Goal: Task Accomplishment & Management: Use online tool/utility

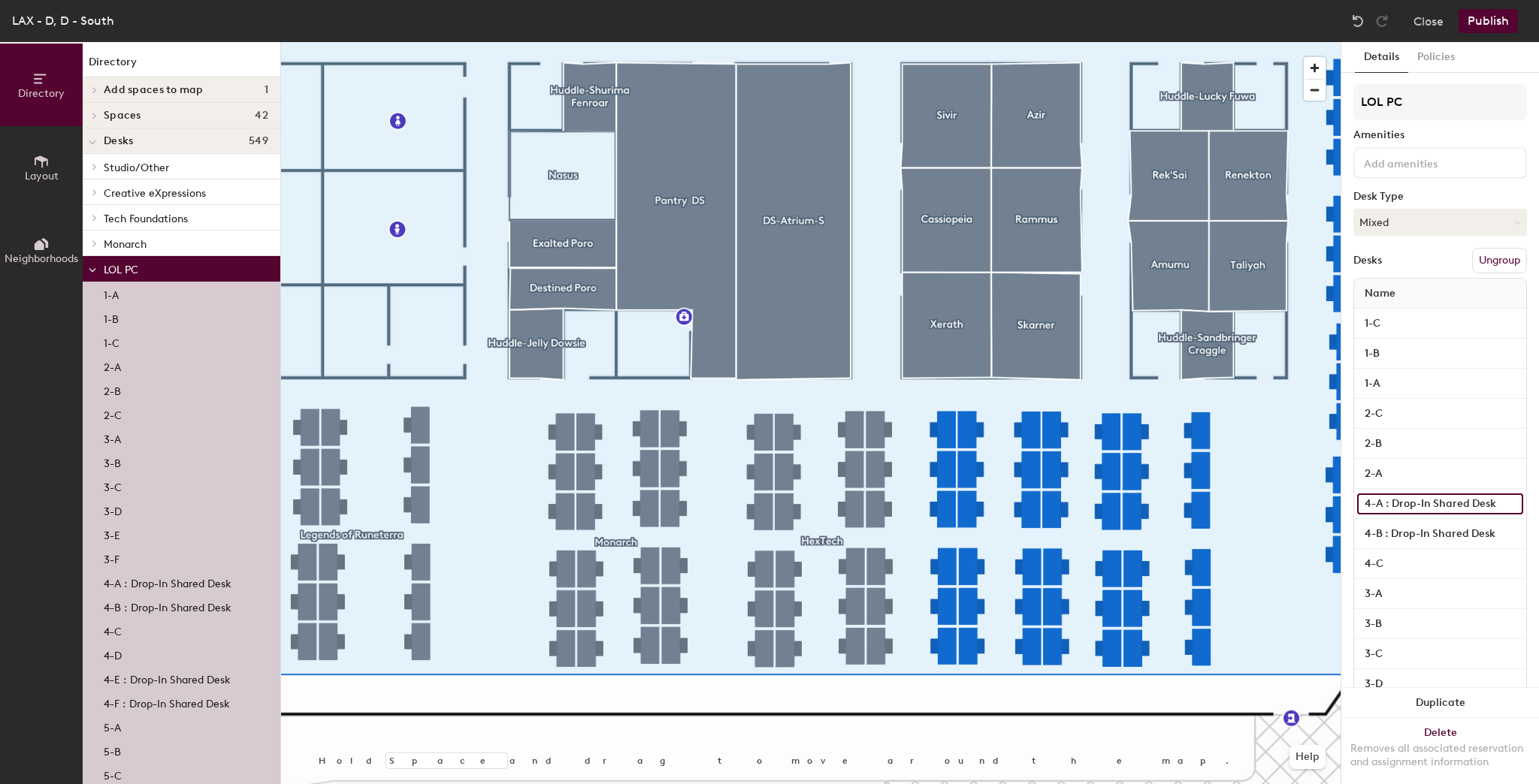
click at [1410, 504] on input "4-A : Drop-In Shared Desk" at bounding box center [1440, 504] width 166 height 21
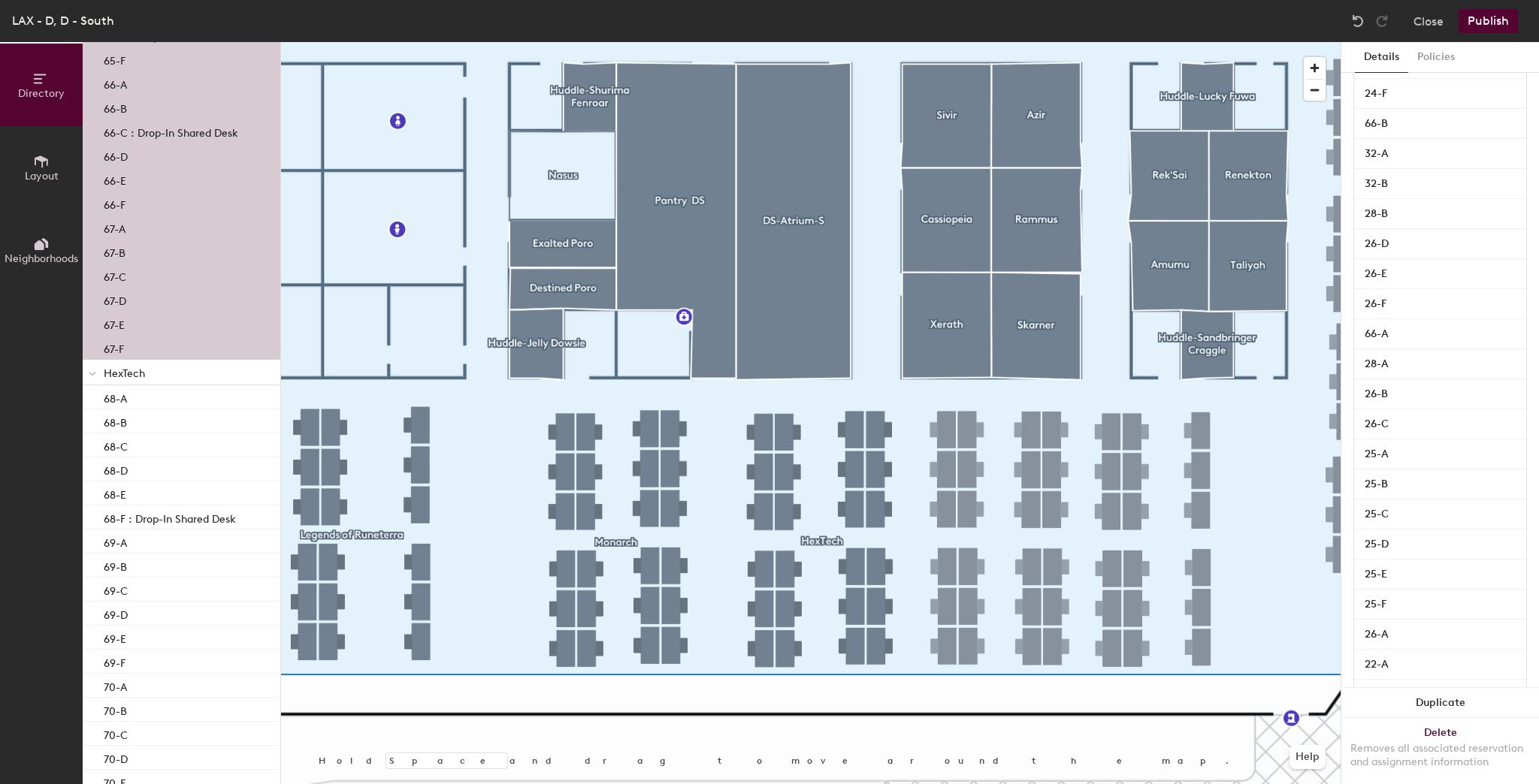
scroll to position [8896, 0]
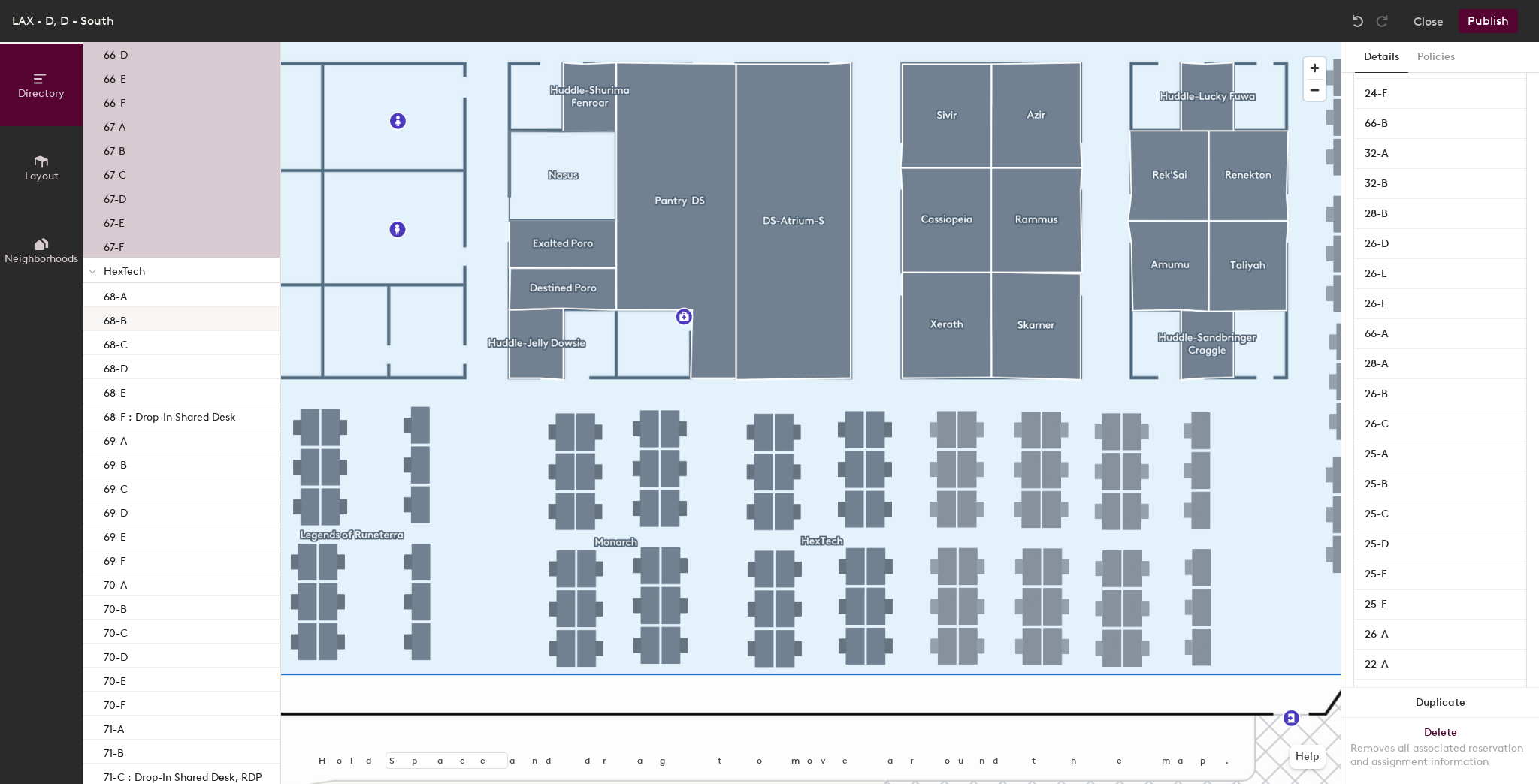
click at [143, 319] on div "68-B" at bounding box center [181, 319] width 197 height 24
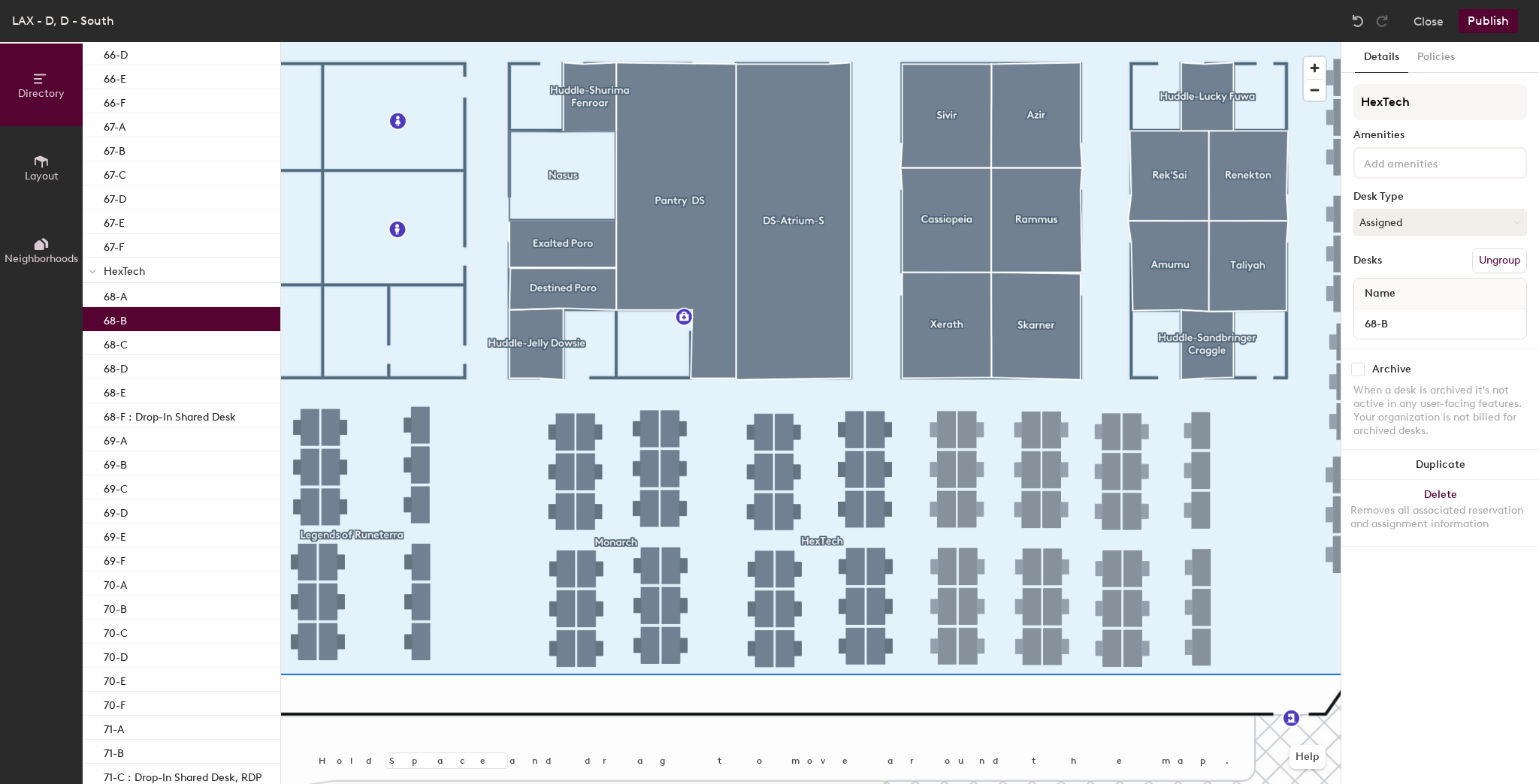
scroll to position [0, 0]
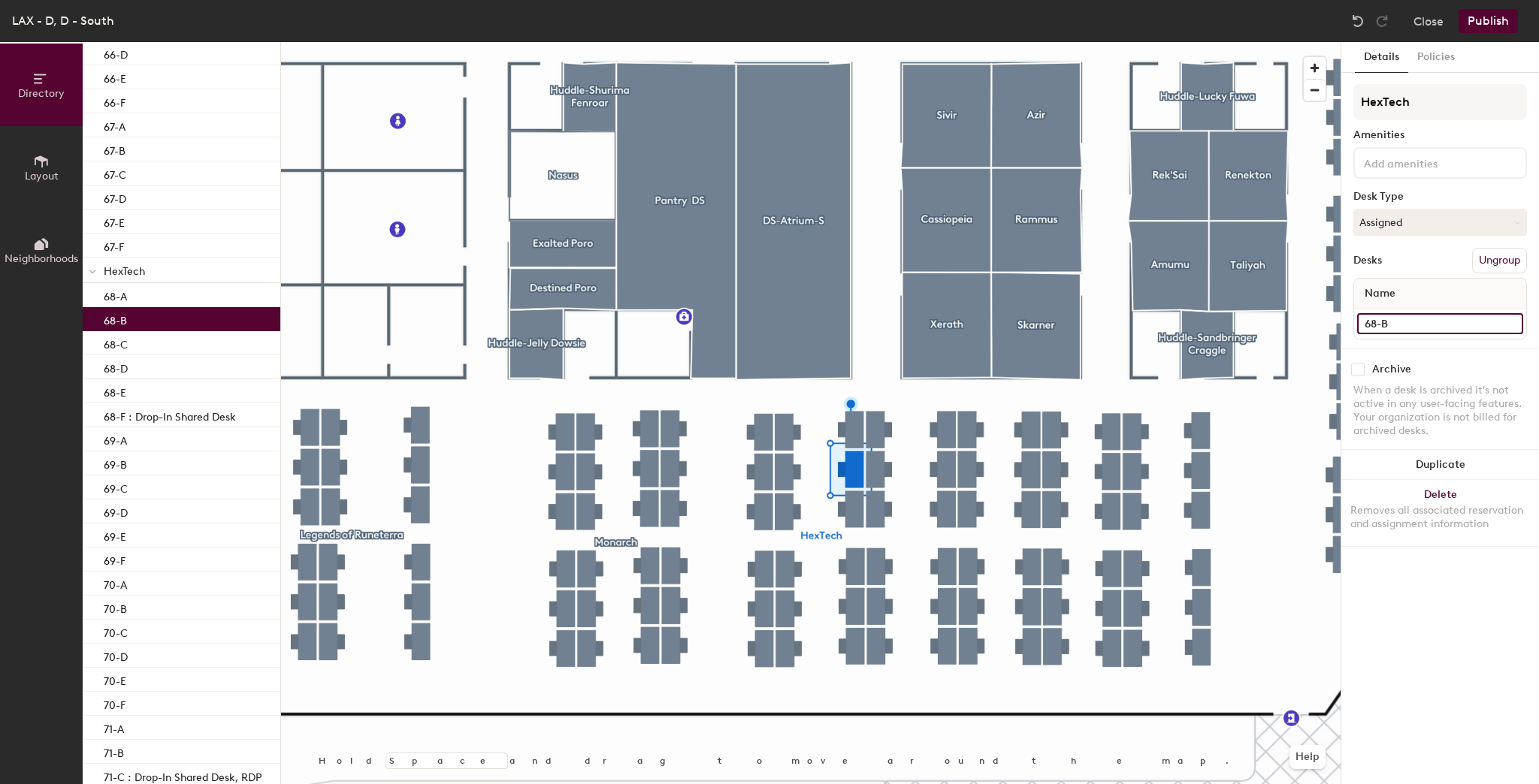
click at [1417, 320] on input "68-B" at bounding box center [1440, 323] width 166 height 21
paste input ": Drop-In Shared Desk"
type input "68-B : Drop-In Shared Desk"
click at [1437, 220] on button "Assigned" at bounding box center [1440, 222] width 174 height 27
click at [1377, 283] on div "Hot" at bounding box center [1429, 291] width 151 height 22
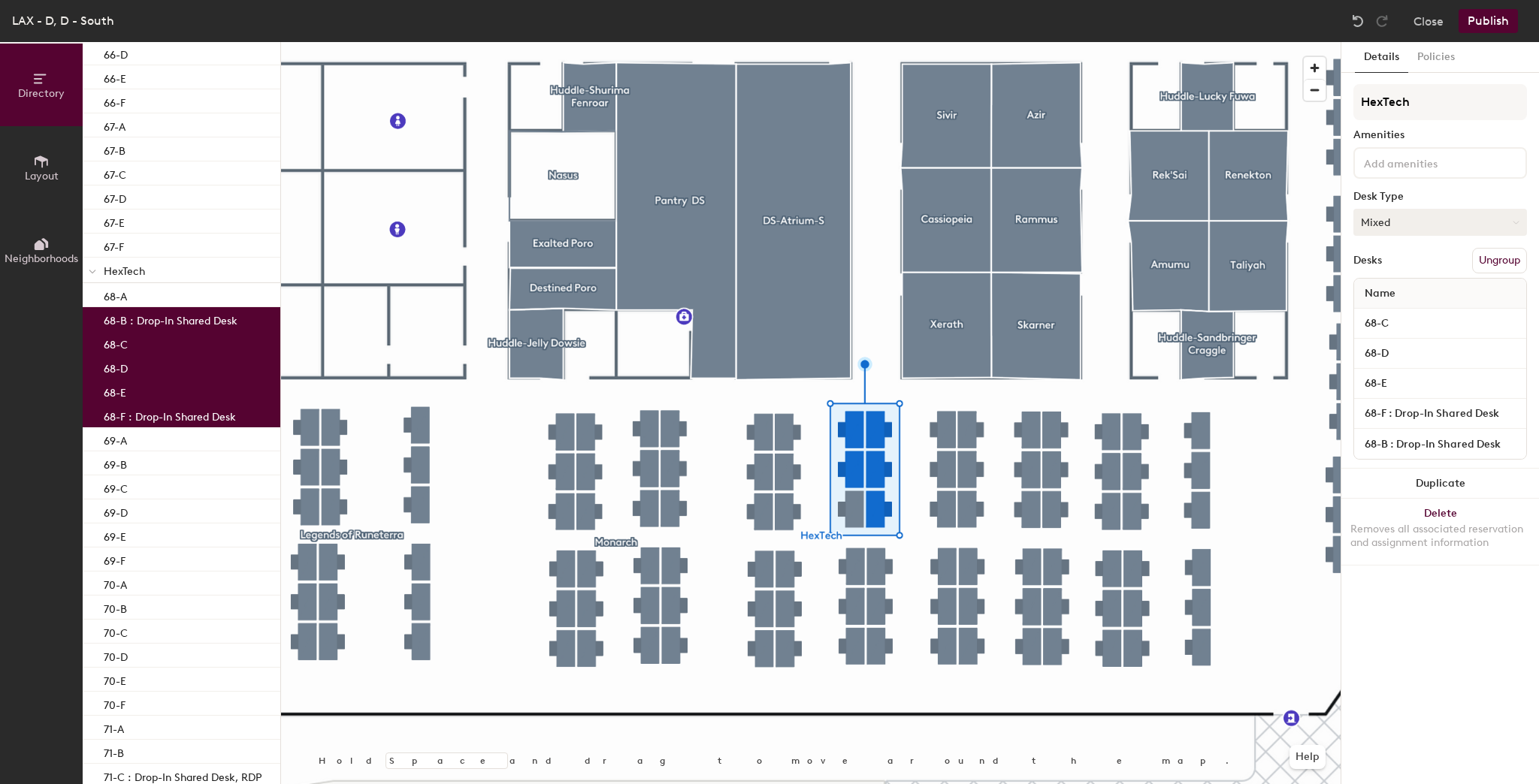
click at [1486, 222] on button "Mixed" at bounding box center [1440, 222] width 174 height 27
click at [1389, 291] on div "Hot" at bounding box center [1429, 291] width 151 height 22
click at [1398, 319] on input "68-C" at bounding box center [1440, 323] width 166 height 21
paste input ": Drop-In Shared Desk"
type input "68-C : Drop-In Shared Desk"
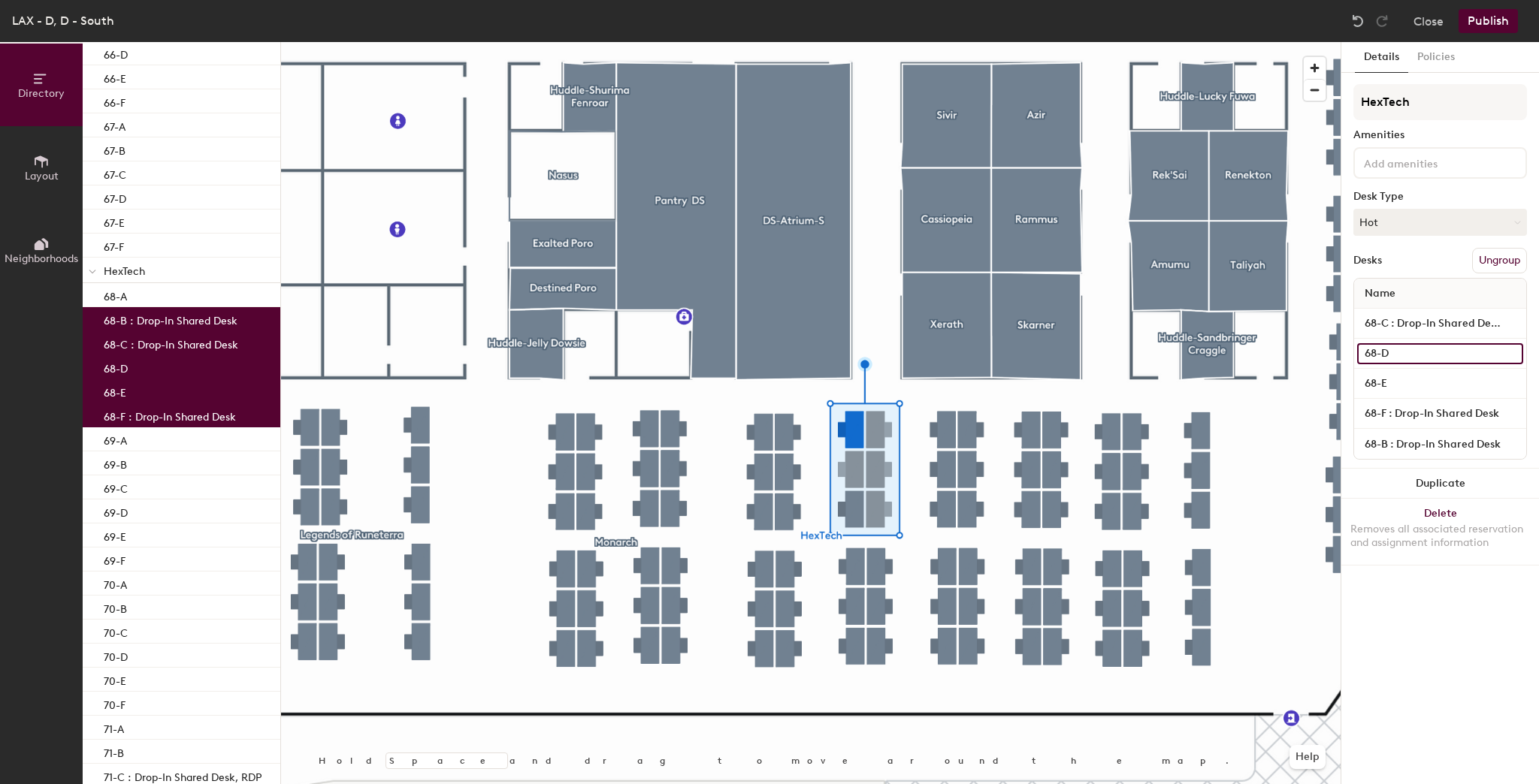
click at [1403, 344] on input "68-D" at bounding box center [1440, 354] width 166 height 21
paste input ": Drop-In Shared Desk"
type input "68-D : Drop-In Shared Desk"
click at [1402, 375] on input "68-E" at bounding box center [1440, 384] width 166 height 21
paste input ": Drop-In Shared Desk"
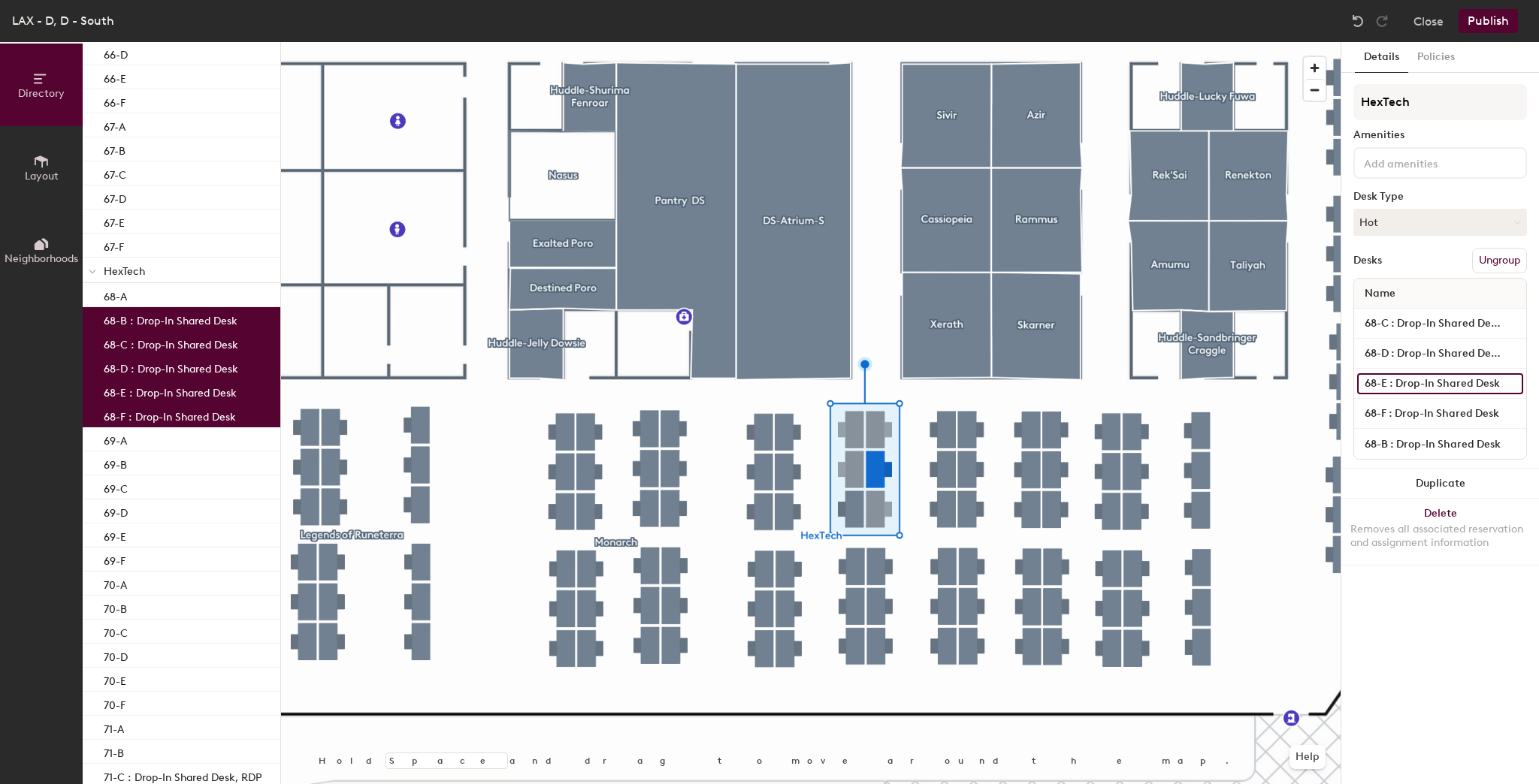
type input "68-E : Drop-In Shared Desk"
click at [1485, 13] on button "Publish" at bounding box center [1487, 21] width 59 height 24
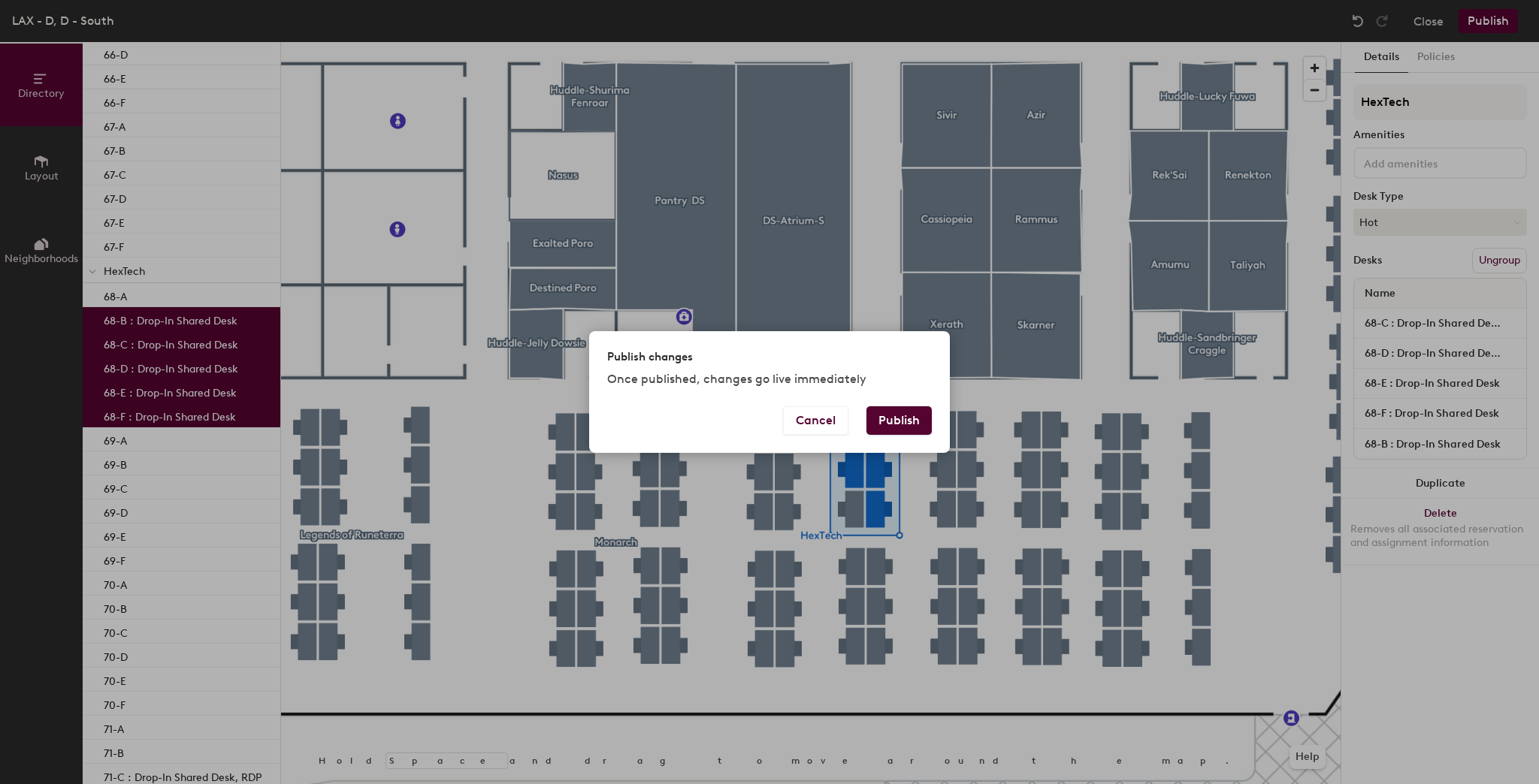
click at [899, 407] on button "Publish" at bounding box center [899, 420] width 66 height 28
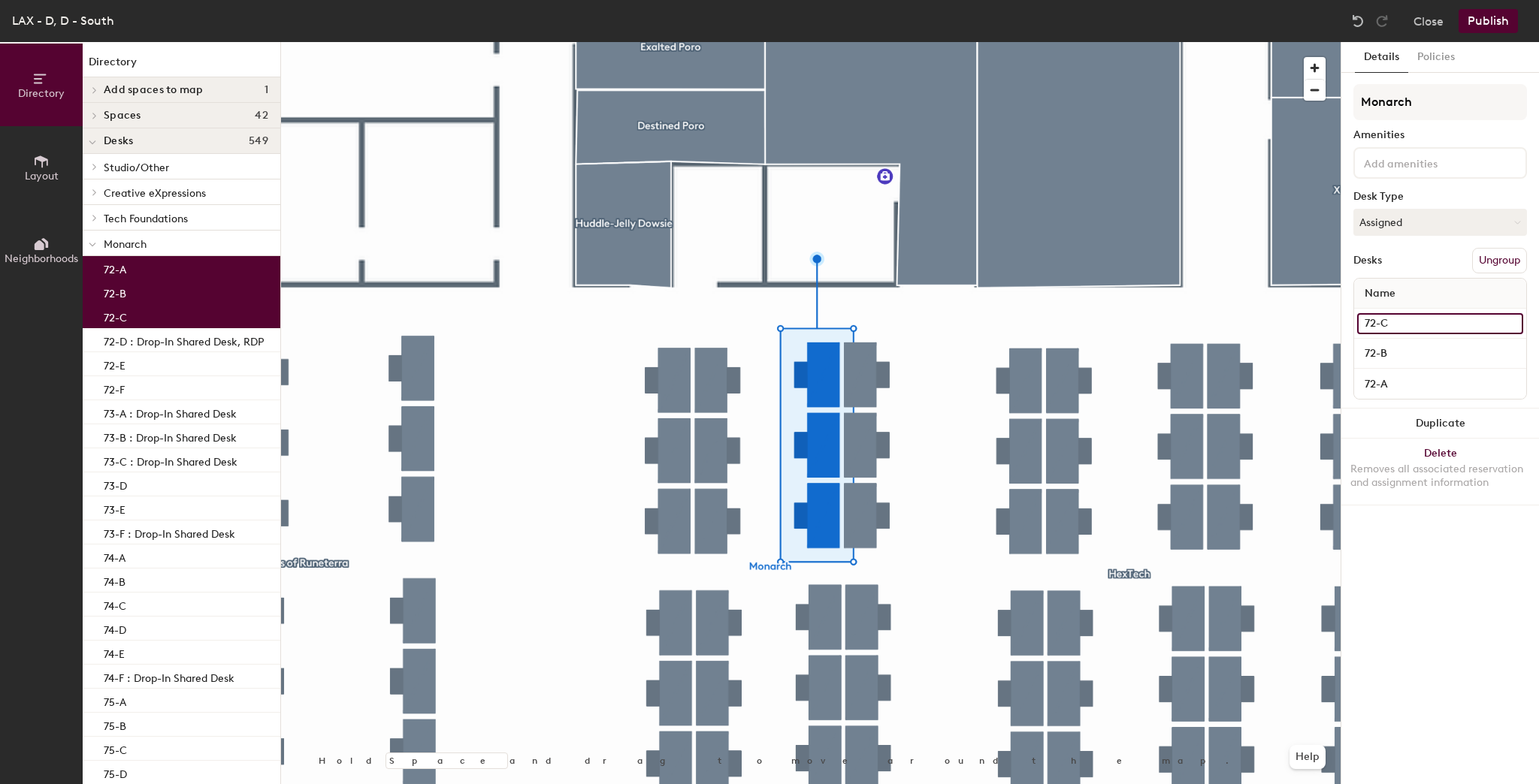
click at [1407, 322] on input "72-C" at bounding box center [1440, 323] width 166 height 21
paste input ": Drop-In Shared Desk"
type input "72-C : Drop-In Shared Desk"
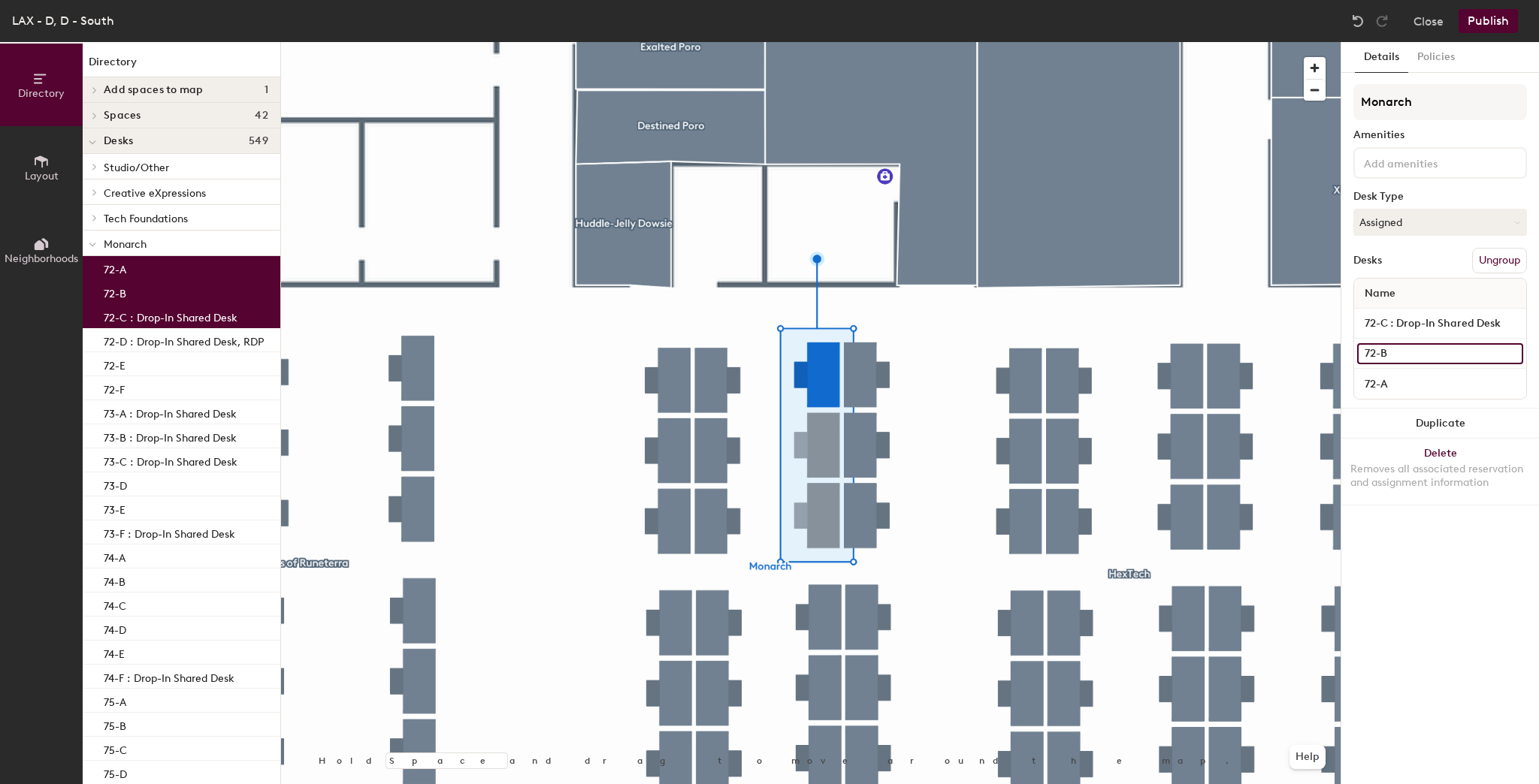
click at [1405, 355] on input "72-B" at bounding box center [1440, 354] width 166 height 21
paste input ": Drop-In Shared Desk"
type input "72-B : Drop-In Shared Desk"
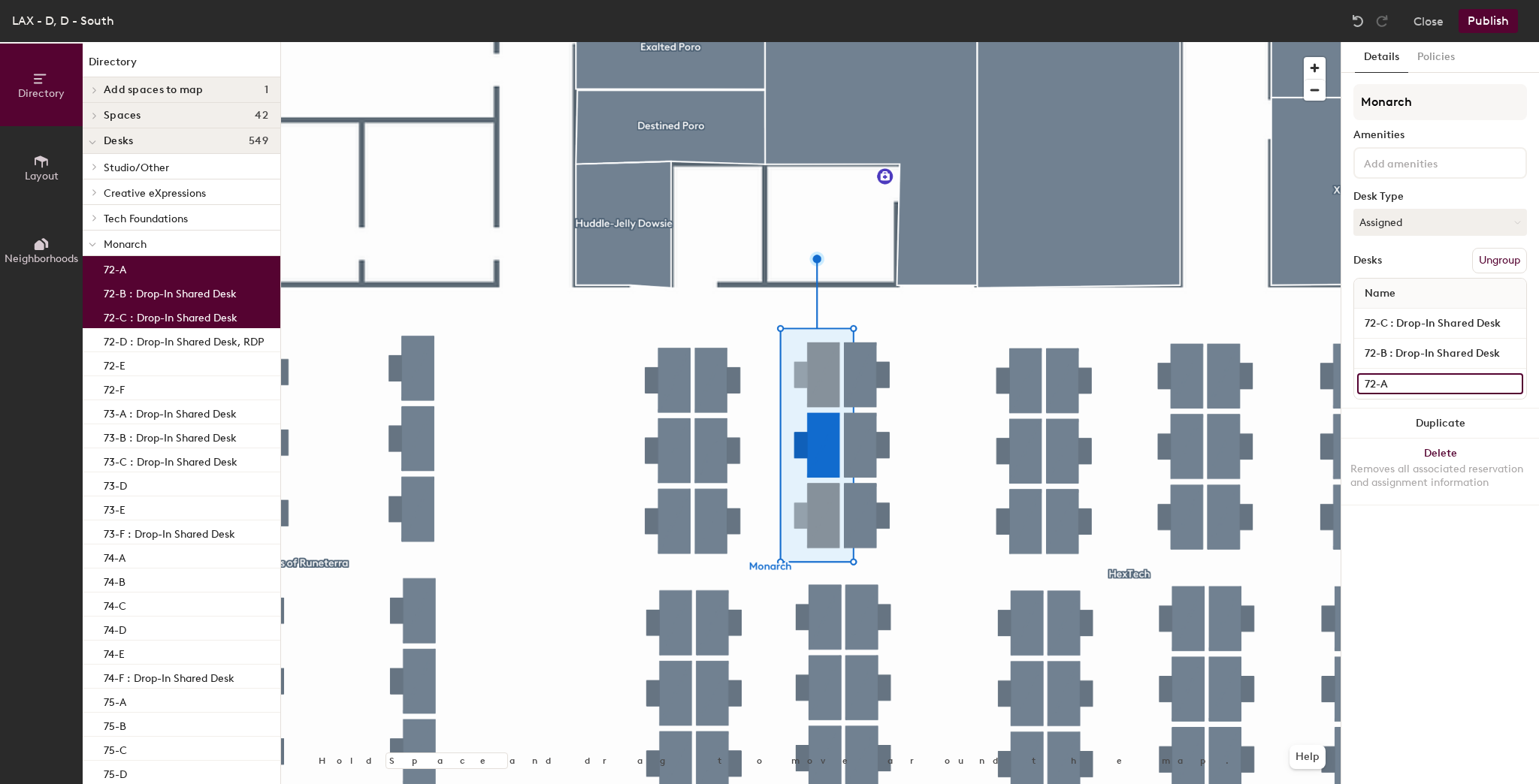
click at [1402, 385] on input "72-A" at bounding box center [1440, 384] width 166 height 21
paste input ": Drop-In Shared Desk"
type input "72-A : Drop-In Shared Desk"
click at [1424, 214] on button "Assigned" at bounding box center [1440, 222] width 174 height 27
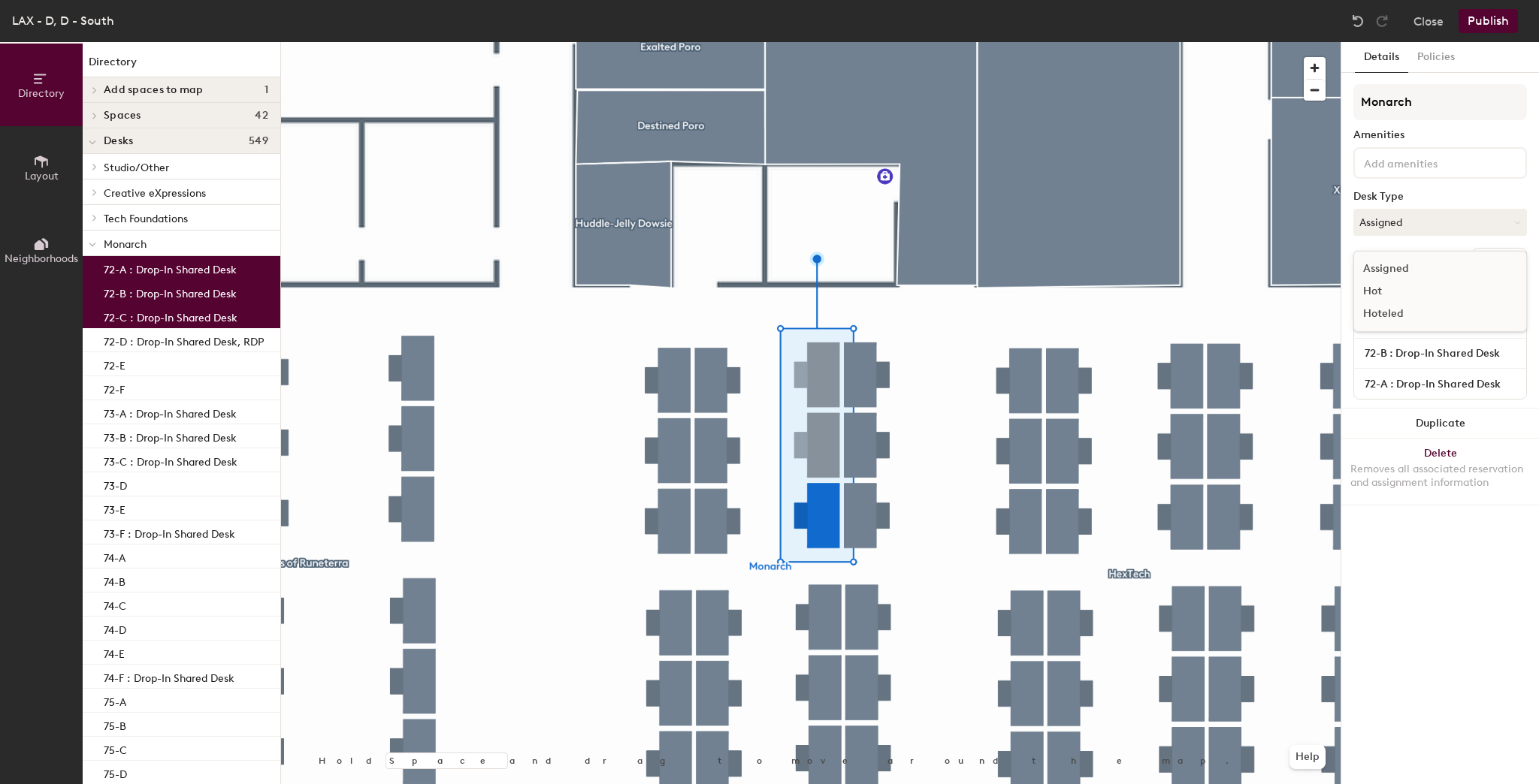
click at [1368, 297] on div "Hot" at bounding box center [1429, 291] width 151 height 22
click at [1482, 22] on button "Publish" at bounding box center [1487, 21] width 59 height 24
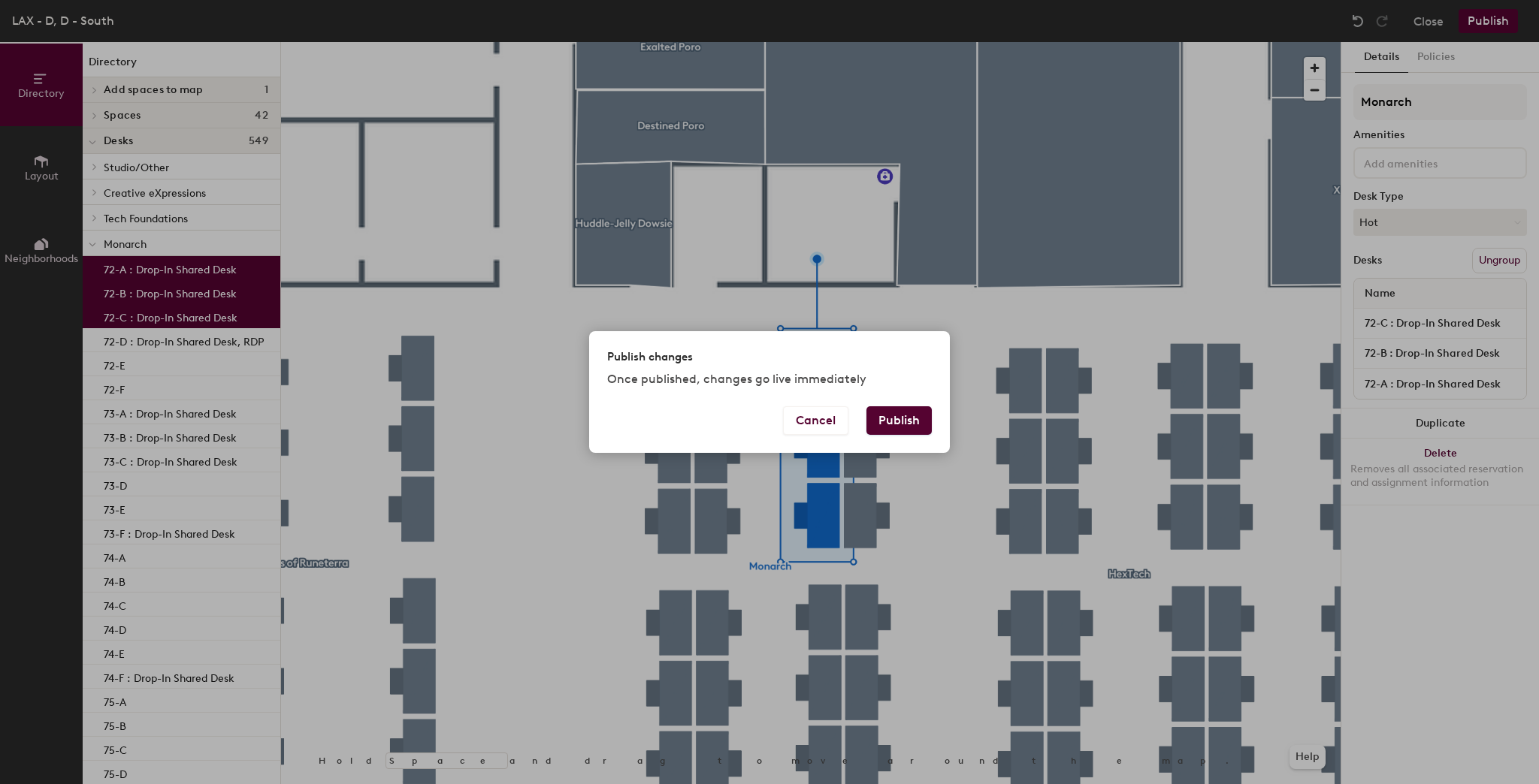
click at [911, 410] on button "Publish" at bounding box center [899, 420] width 66 height 28
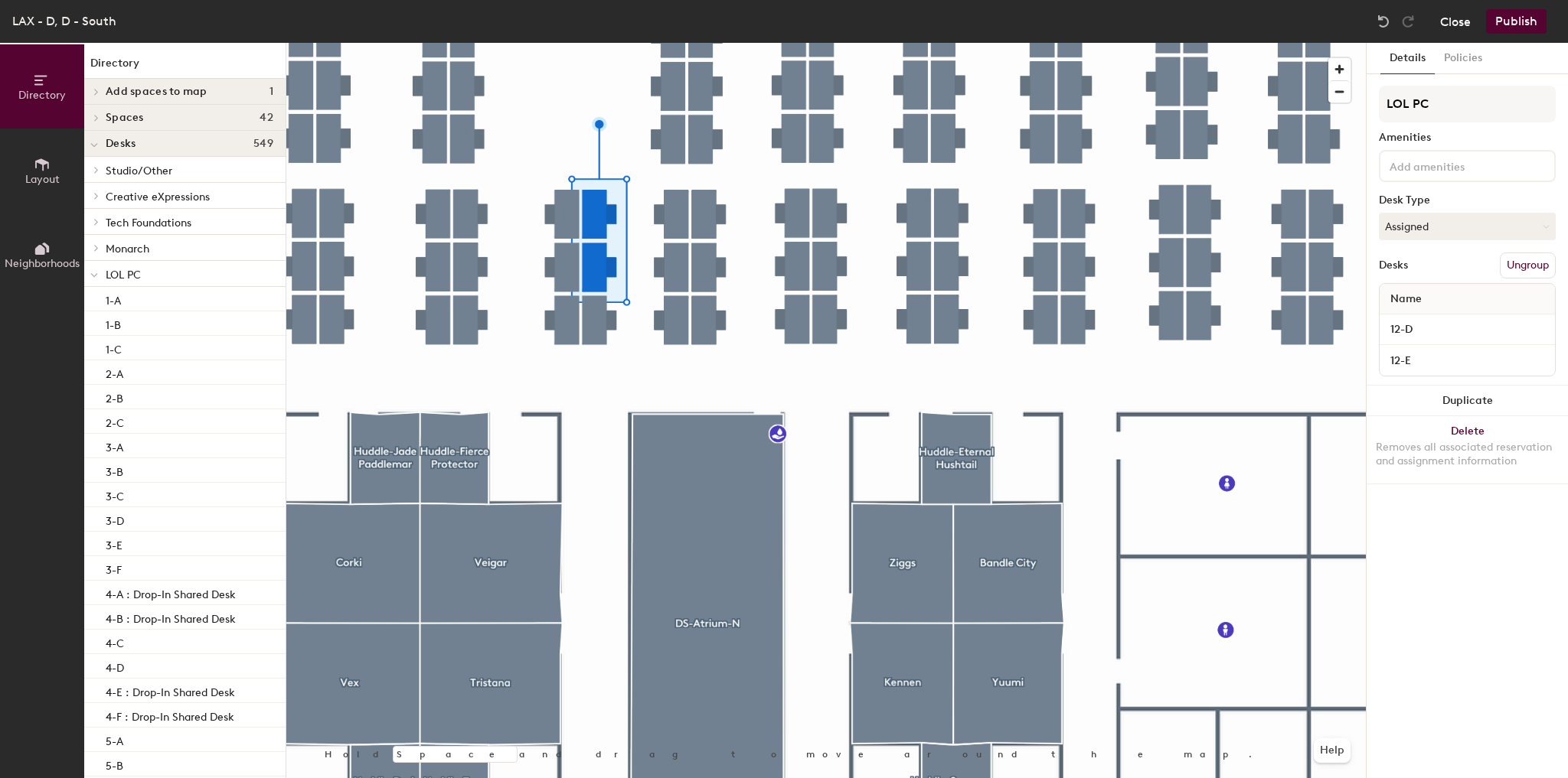
click at [1452, 25] on button "Close" at bounding box center [1455, 21] width 31 height 25
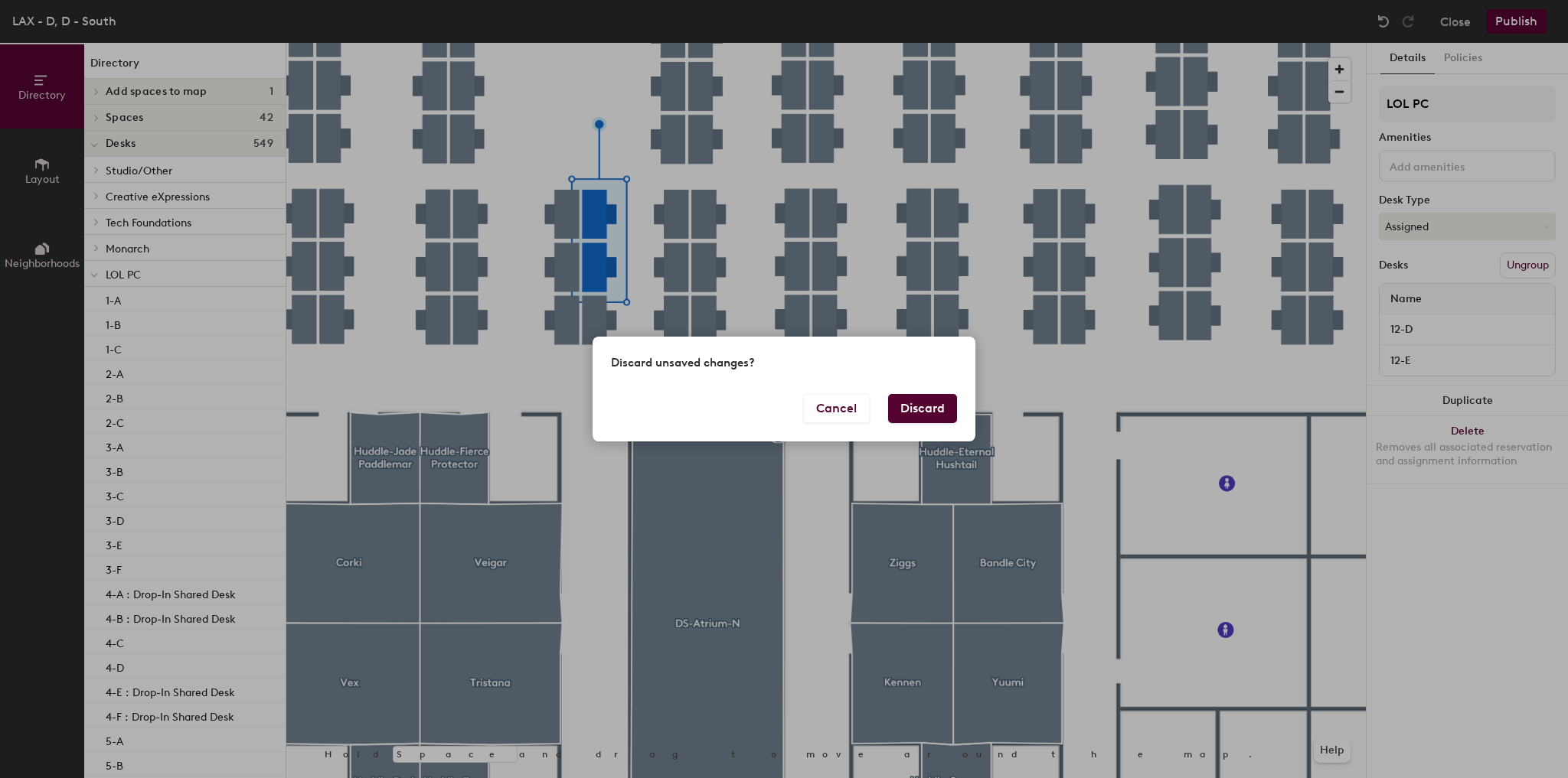
click at [926, 414] on button "Discard" at bounding box center [922, 408] width 69 height 29
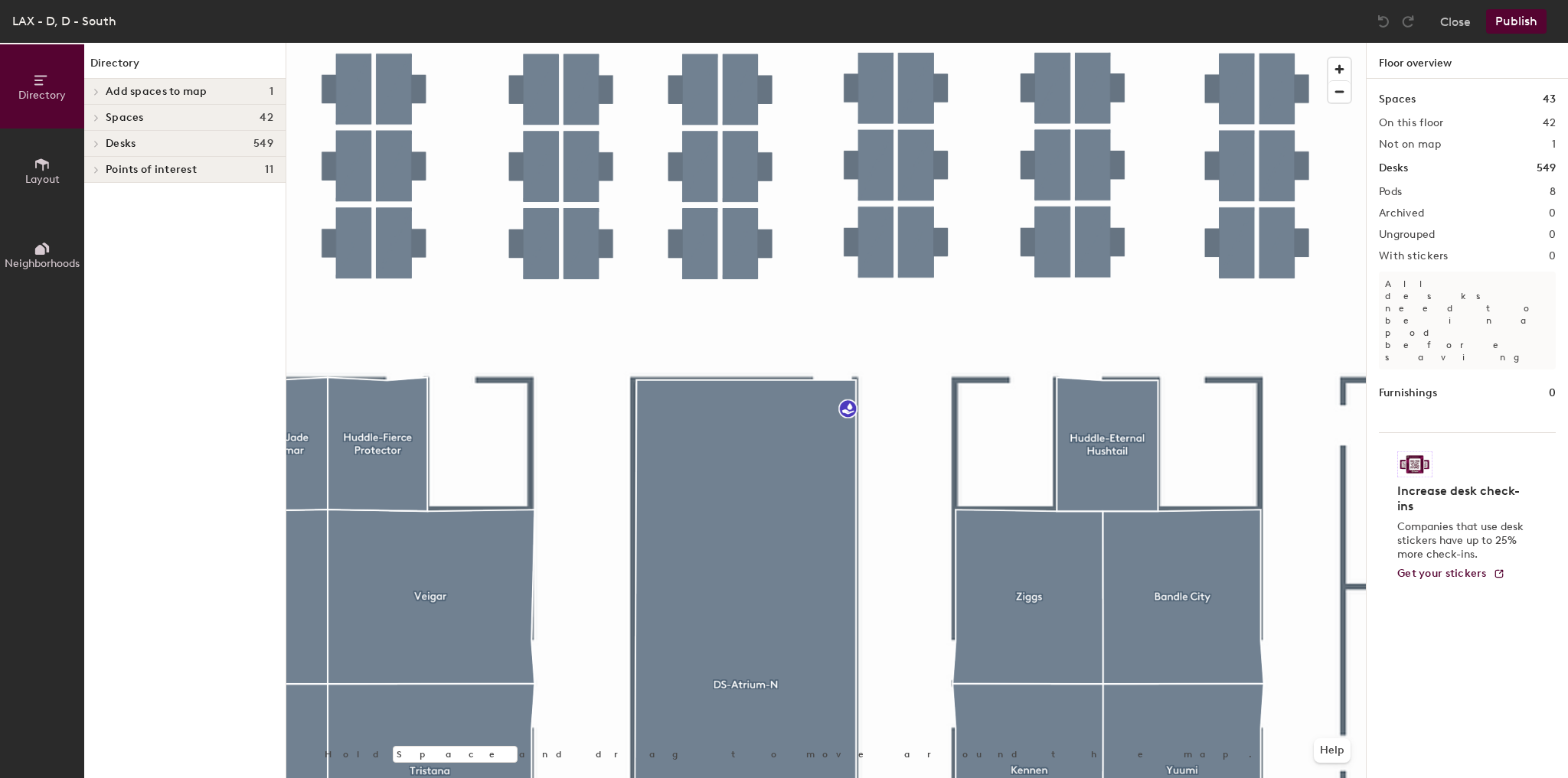
click at [689, 43] on div at bounding box center [826, 43] width 1080 height 0
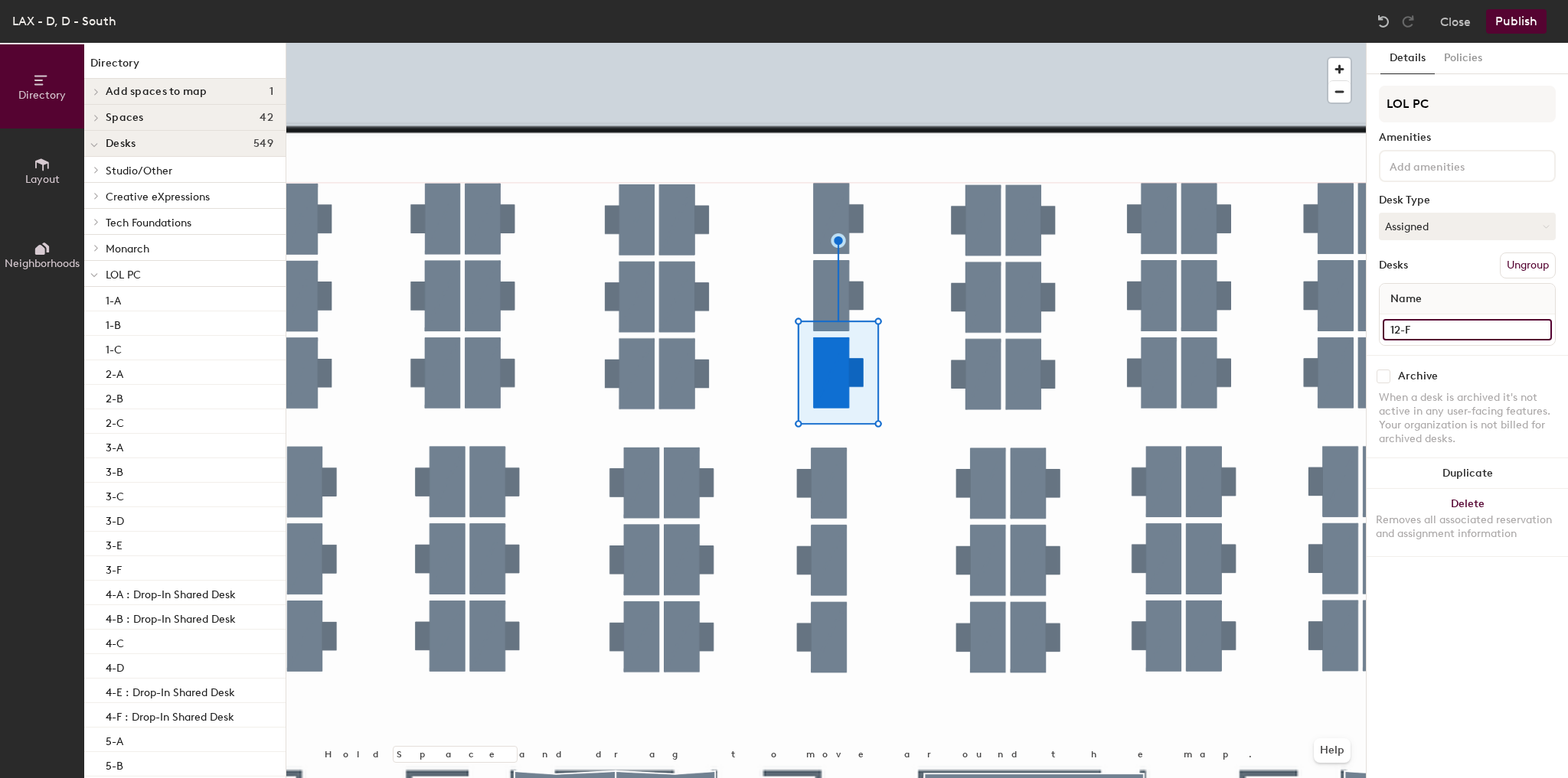
click at [1414, 331] on input "12-F" at bounding box center [1467, 329] width 170 height 21
type input "11-A"
click at [887, 43] on div at bounding box center [826, 43] width 1080 height 0
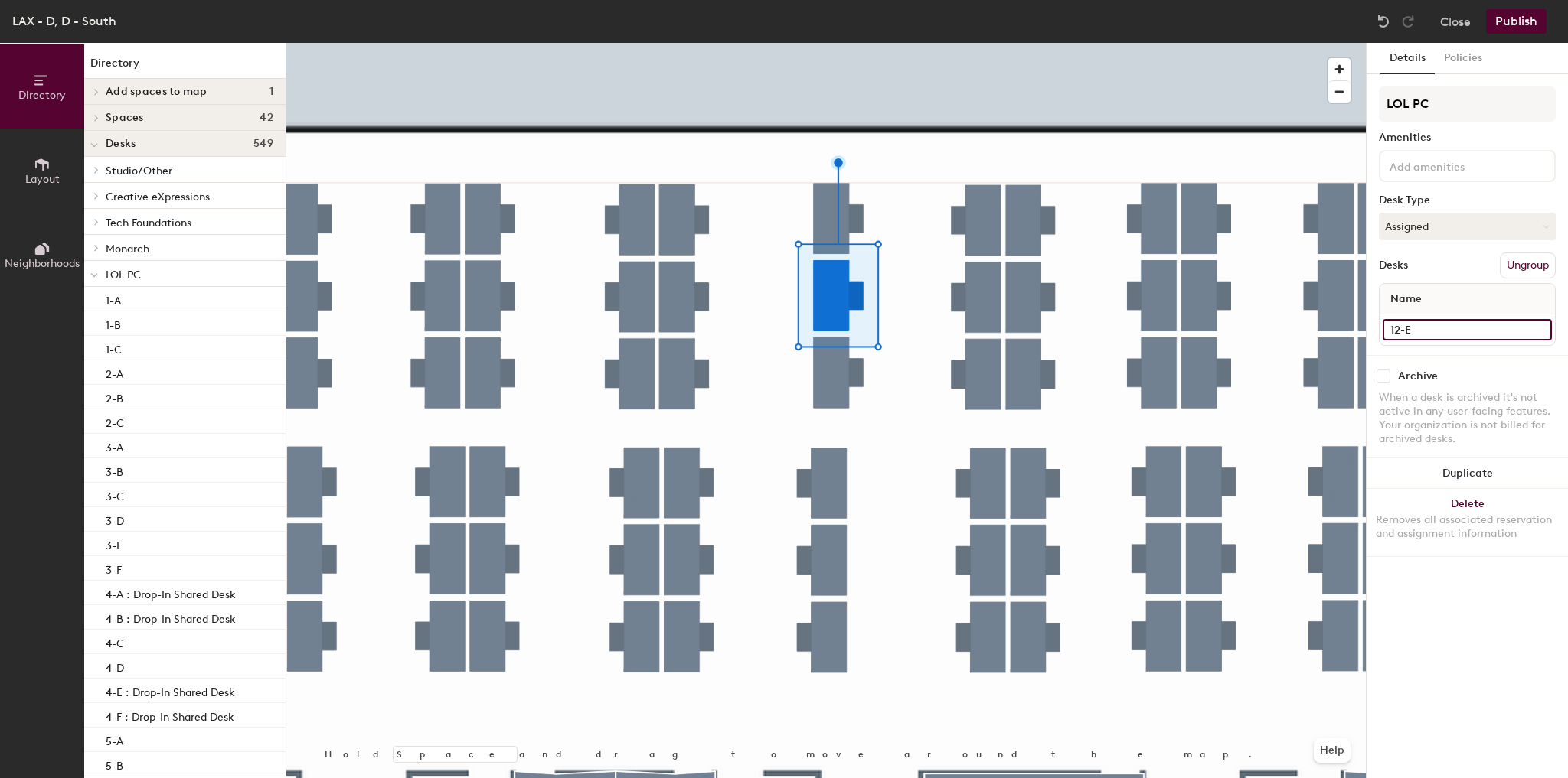
click at [1425, 326] on input "12-E" at bounding box center [1467, 329] width 170 height 21
type input "11-B"
click at [883, 43] on div at bounding box center [826, 43] width 1080 height 0
click at [1426, 336] on input "12-D" at bounding box center [1467, 329] width 170 height 21
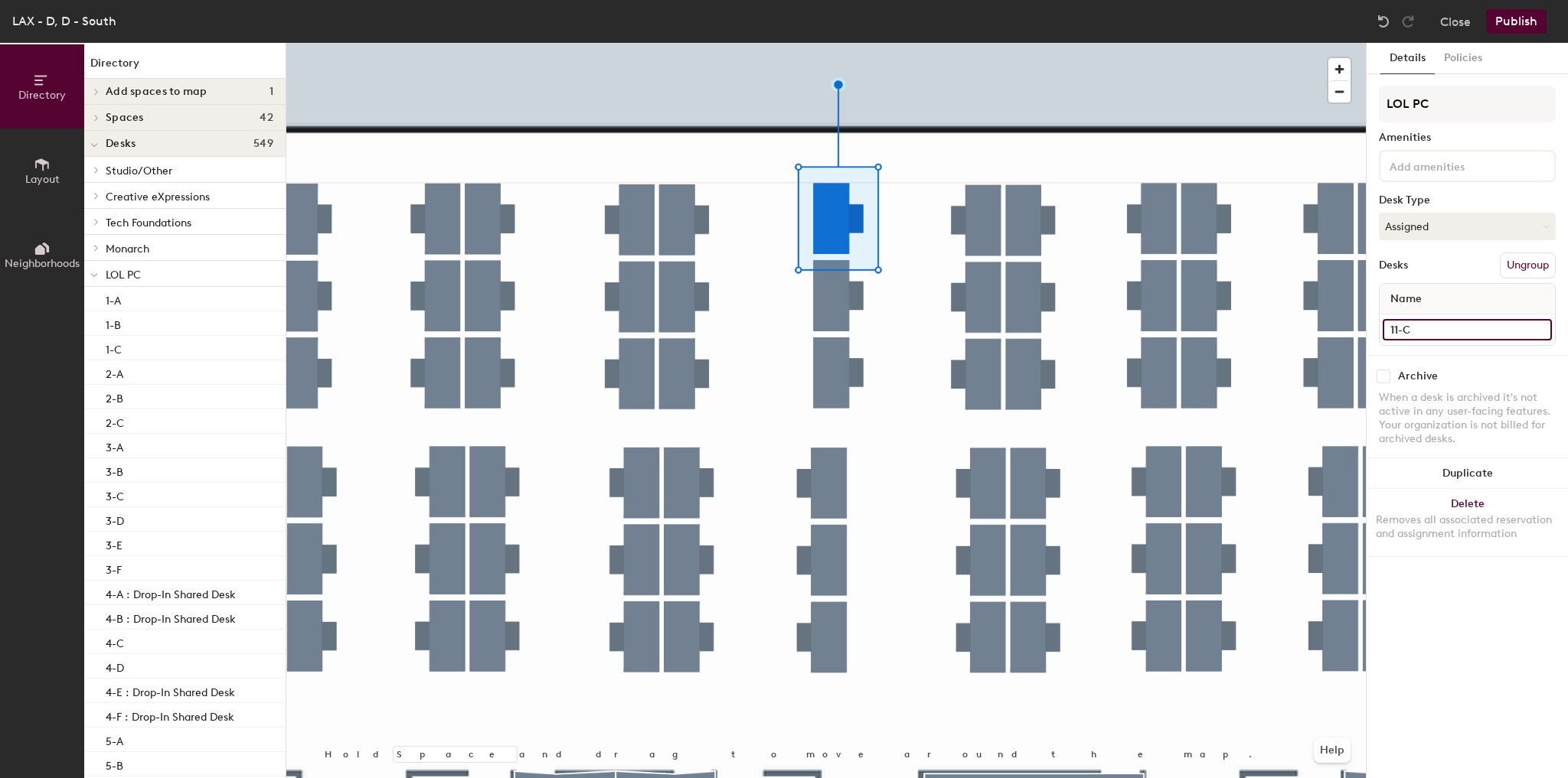
type input "11-C"
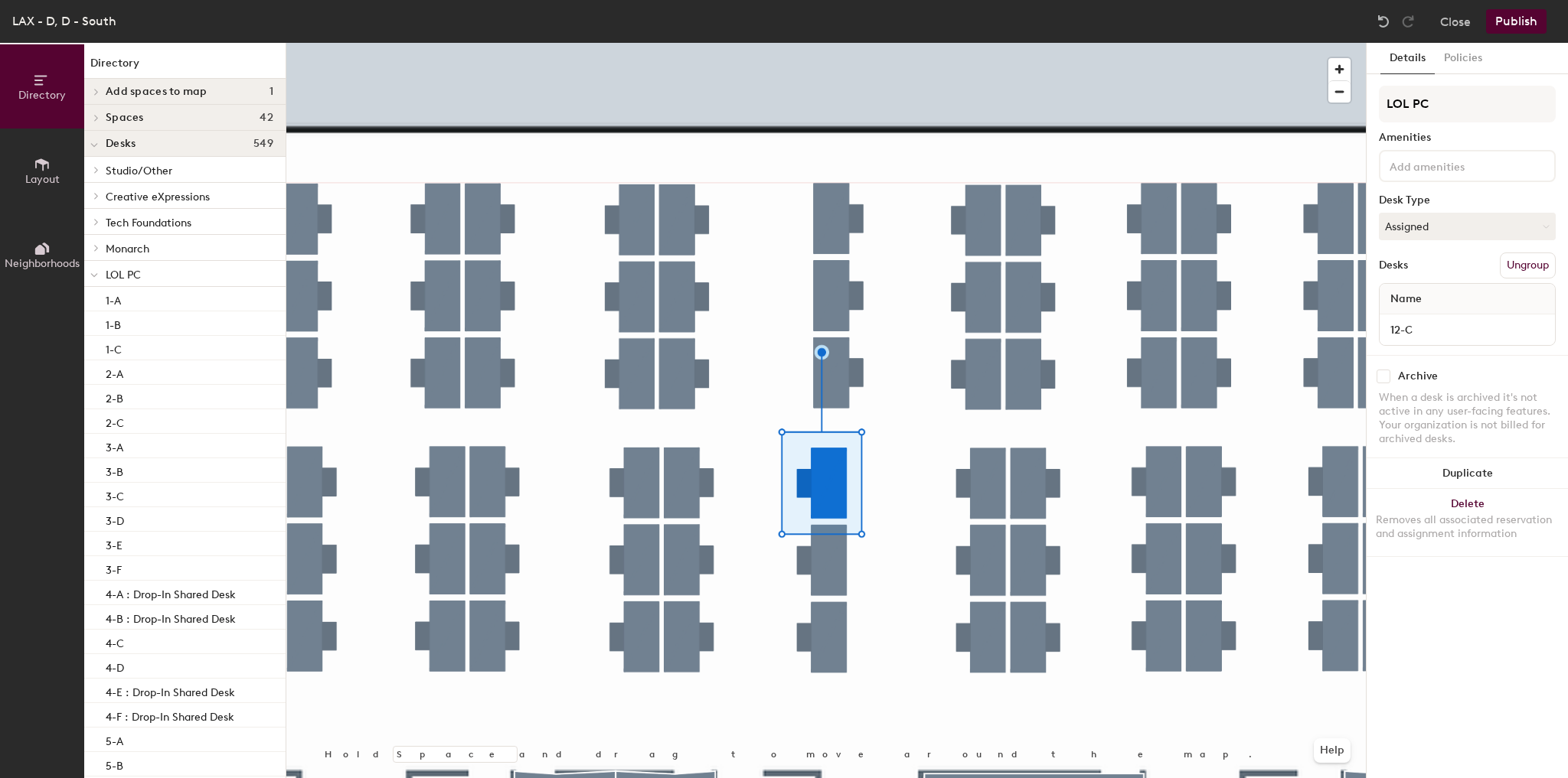
click at [831, 43] on div at bounding box center [826, 43] width 1080 height 0
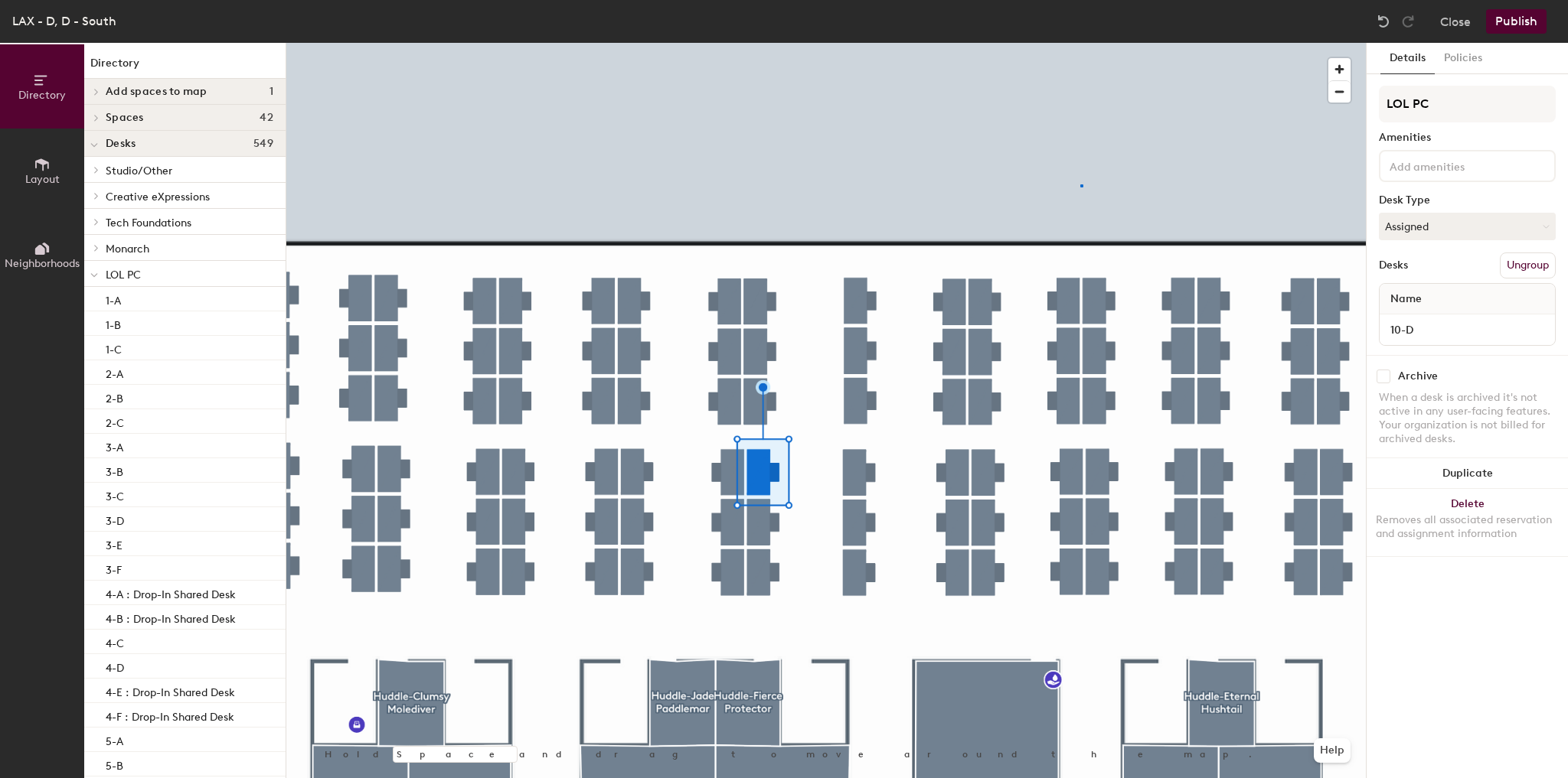
click at [1081, 43] on div at bounding box center [826, 43] width 1080 height 0
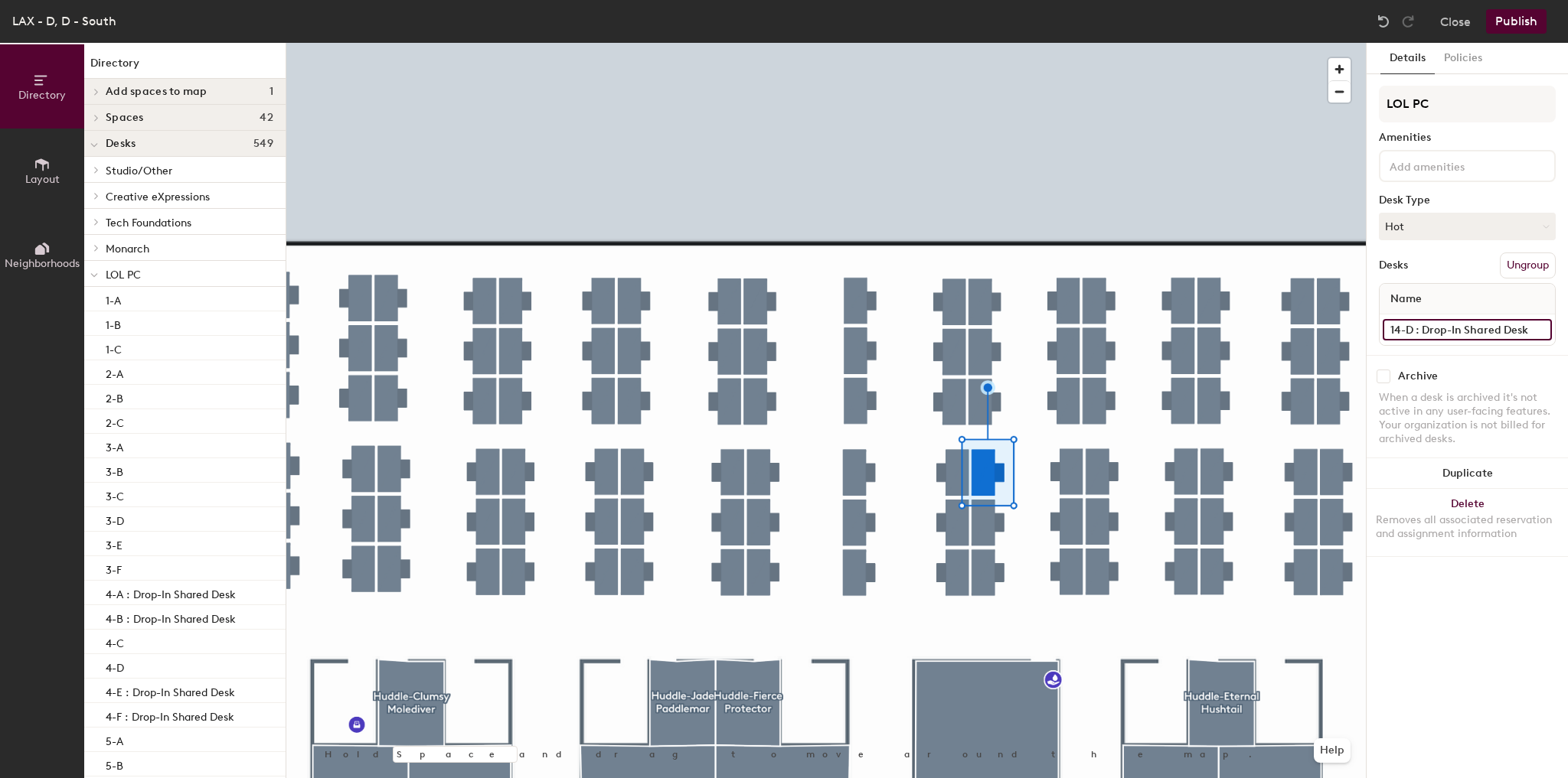
click at [1437, 335] on input "14-D : Drop-In Shared Desk" at bounding box center [1467, 329] width 170 height 21
type input "14-D"
click at [1418, 217] on button "Hot" at bounding box center [1467, 226] width 177 height 27
click at [1403, 265] on div "Assigned" at bounding box center [1456, 274] width 153 height 23
click at [1503, 25] on button "Publish" at bounding box center [1515, 21] width 60 height 25
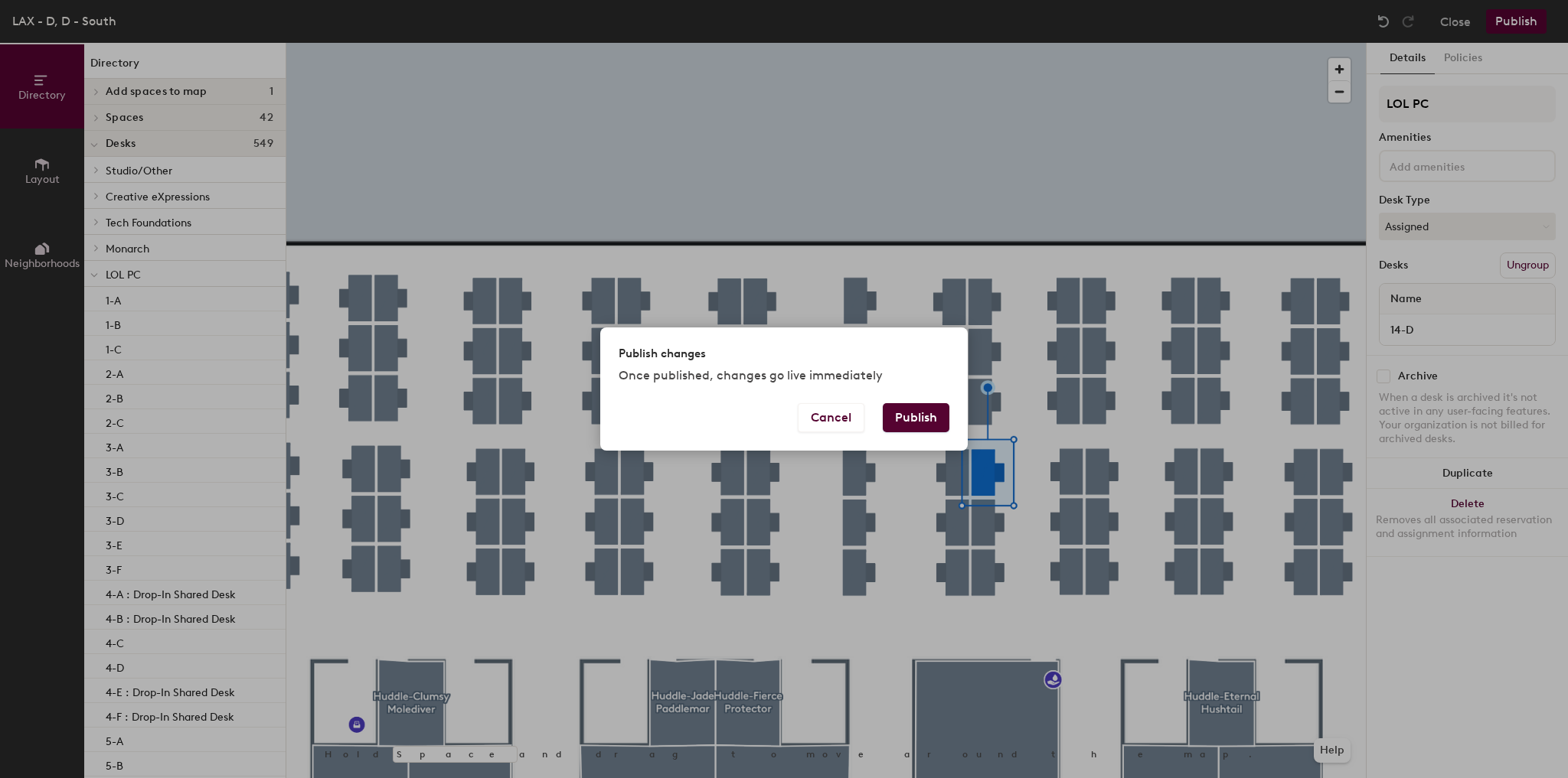
click at [918, 421] on button "Publish" at bounding box center [916, 418] width 67 height 29
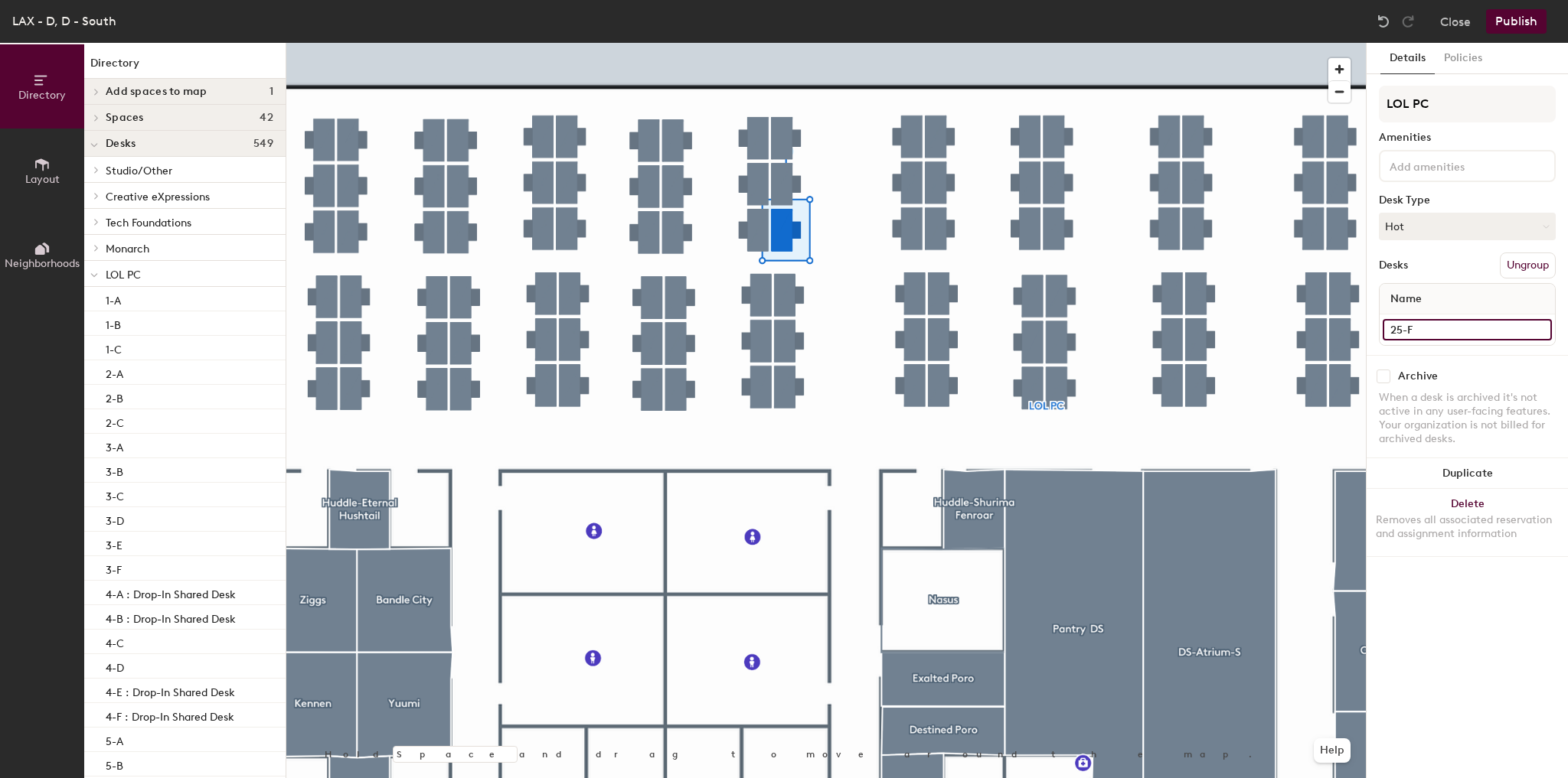
click at [1444, 328] on input "25-F" at bounding box center [1467, 329] width 170 height 21
type input "25-F : Drop-In Shared Desk"
click at [1512, 12] on button "Publish" at bounding box center [1515, 21] width 60 height 25
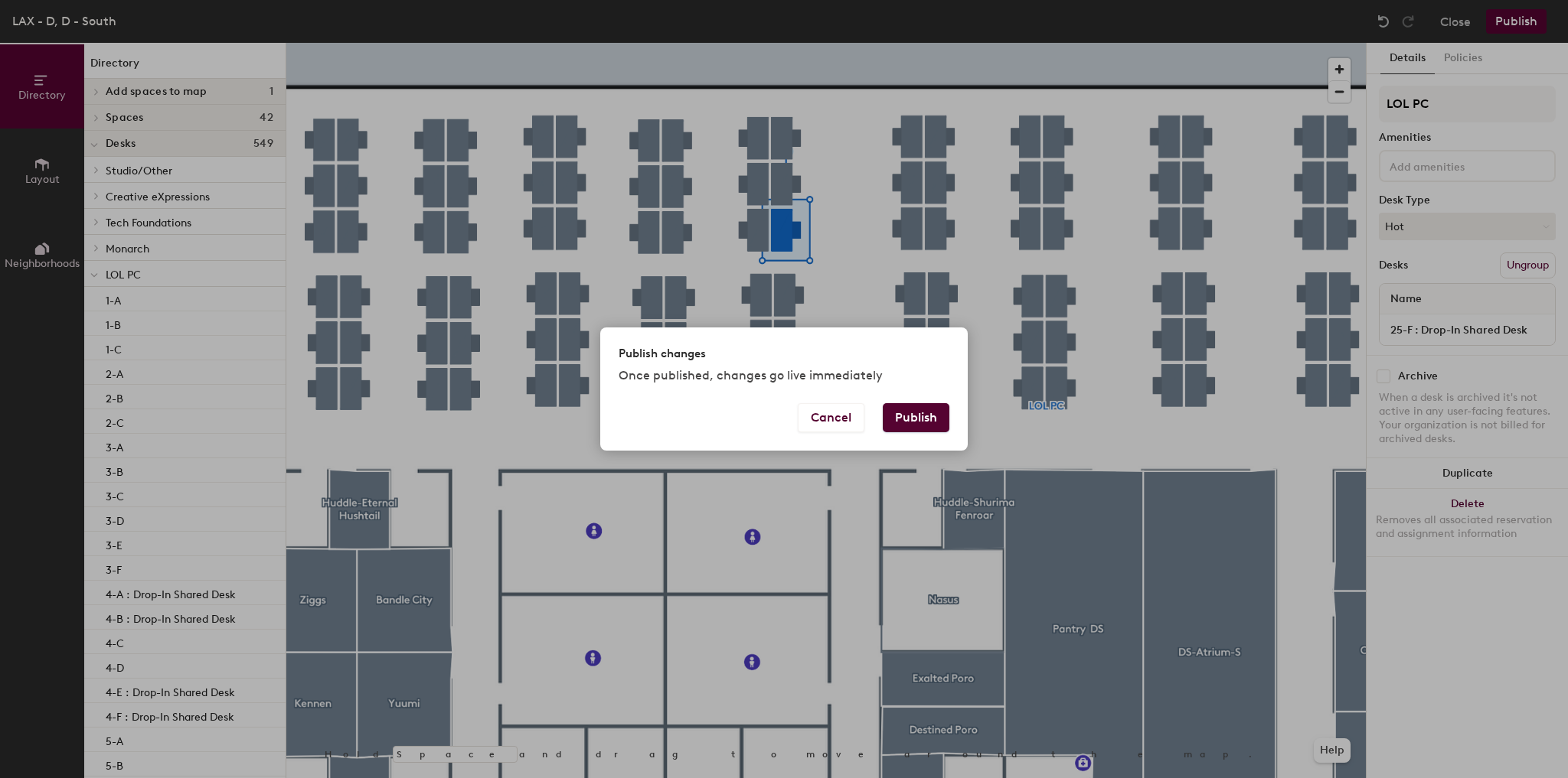
click at [917, 422] on button "Publish" at bounding box center [916, 418] width 67 height 29
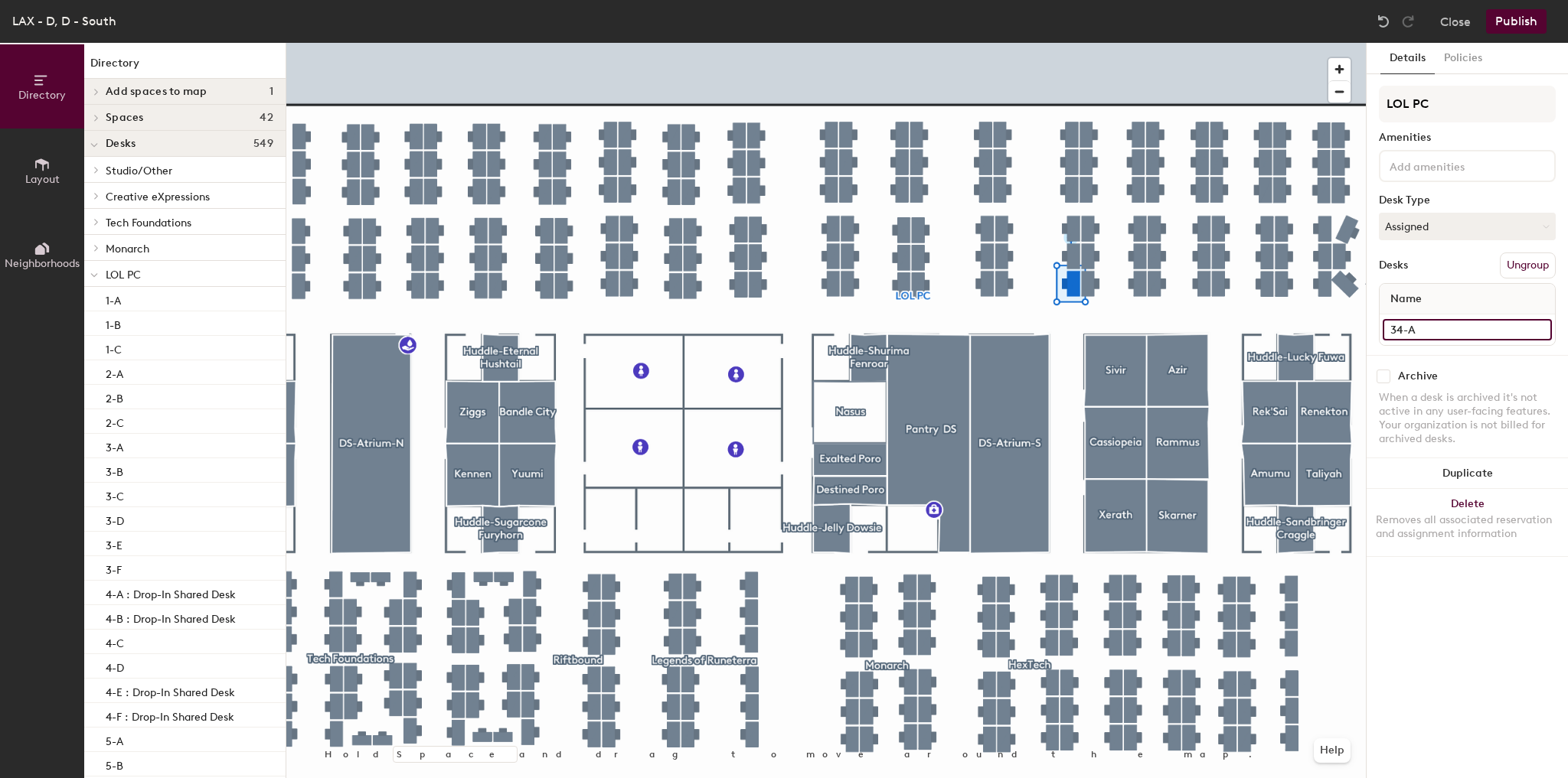
click at [1465, 327] on input "34-A" at bounding box center [1467, 329] width 170 height 21
type input "34-A : Drop-In Shared Desk"
click at [1417, 224] on button "Assigned" at bounding box center [1467, 226] width 177 height 27
click at [1401, 294] on div "Hot" at bounding box center [1456, 297] width 153 height 23
click at [1515, 25] on button "Publish" at bounding box center [1515, 21] width 60 height 25
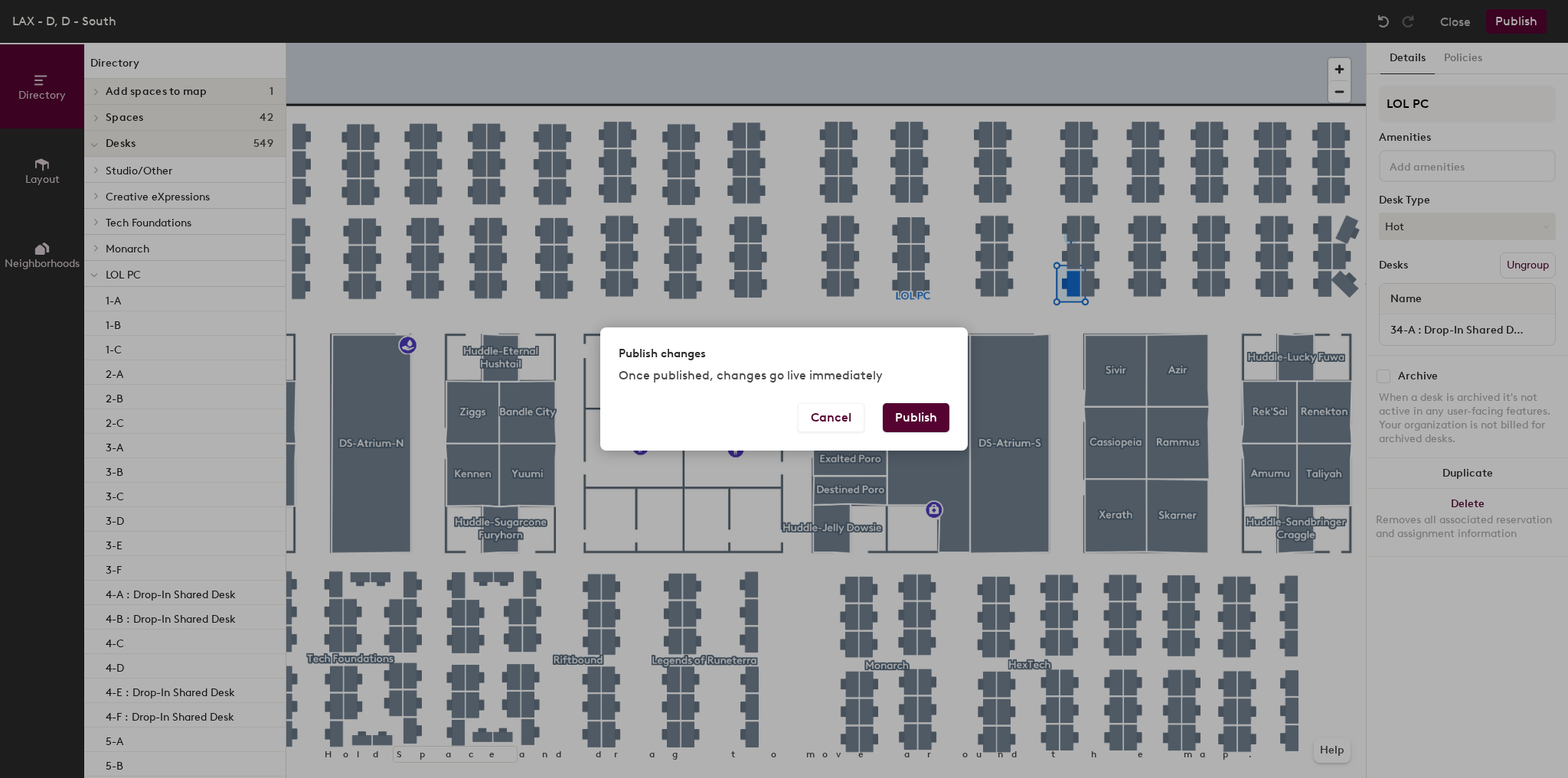
click at [930, 417] on button "Publish" at bounding box center [916, 418] width 67 height 29
